Goal: Entertainment & Leisure: Consume media (video, audio)

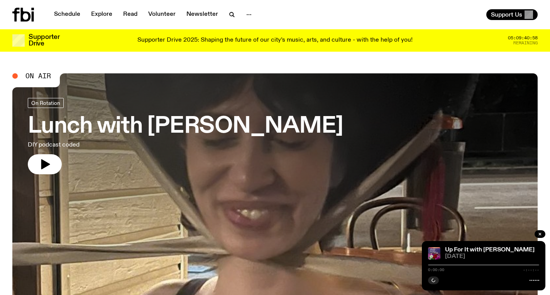
click at [238, 128] on h3 "Lunch with [PERSON_NAME]" at bounding box center [185, 127] width 315 height 22
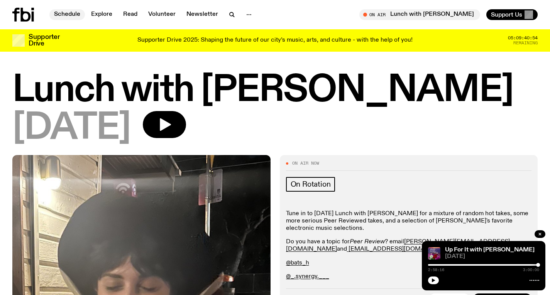
click at [59, 17] on link "Schedule" at bounding box center [66, 14] width 35 height 11
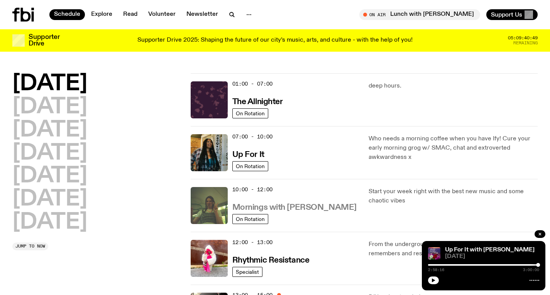
click at [279, 208] on h3 "Mornings with [PERSON_NAME]" at bounding box center [294, 208] width 124 height 8
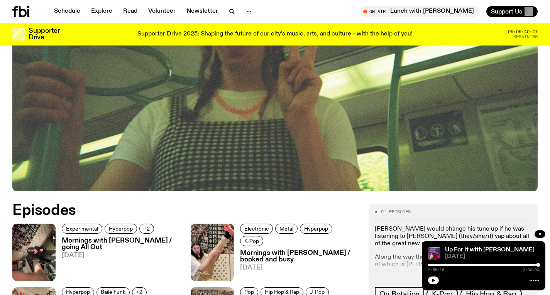
scroll to position [268, 0]
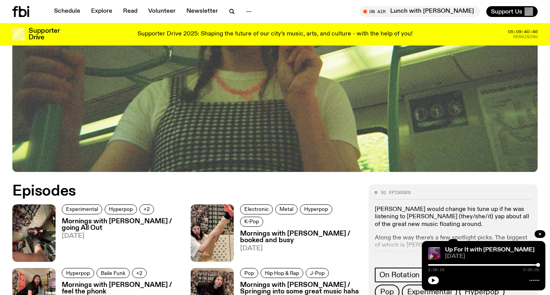
click at [144, 218] on h3 "Mornings with [PERSON_NAME] / going All Out" at bounding box center [122, 224] width 120 height 13
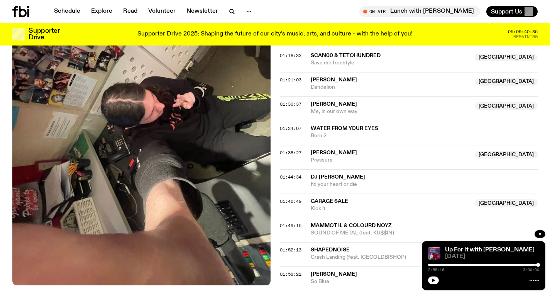
scroll to position [736, 0]
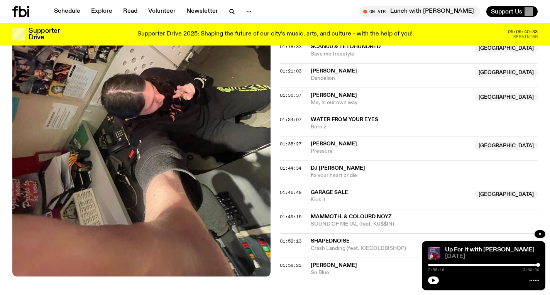
click at [230, 6] on div "Schedule Explore Read Volunteer Newsletter On Air Lunch with [PERSON_NAME] Tune…" at bounding box center [275, 11] width 550 height 23
click at [228, 11] on icon "button" at bounding box center [231, 11] width 9 height 9
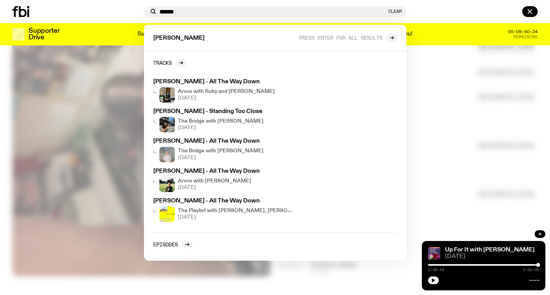
type input "******"
click at [485, 124] on div at bounding box center [275, 147] width 550 height 295
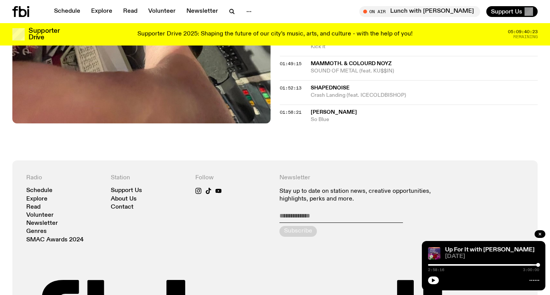
scroll to position [984, 0]
